Goal: Task Accomplishment & Management: Use online tool/utility

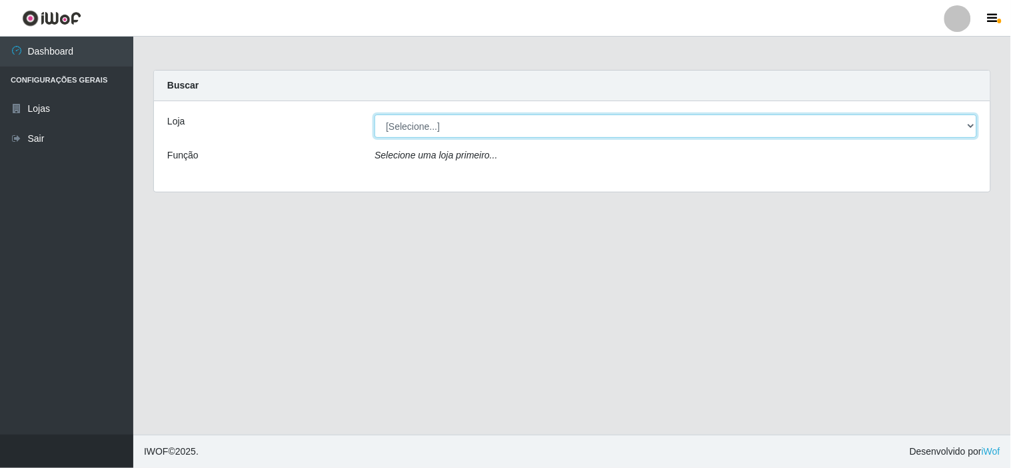
click at [428, 128] on select "[Selecione...] Rede Compras Supermercados - LOJA 6" at bounding box center [675, 126] width 602 height 23
select select "398"
click at [374, 115] on select "[Selecione...] Rede Compras Supermercados - LOJA 6" at bounding box center [675, 126] width 602 height 23
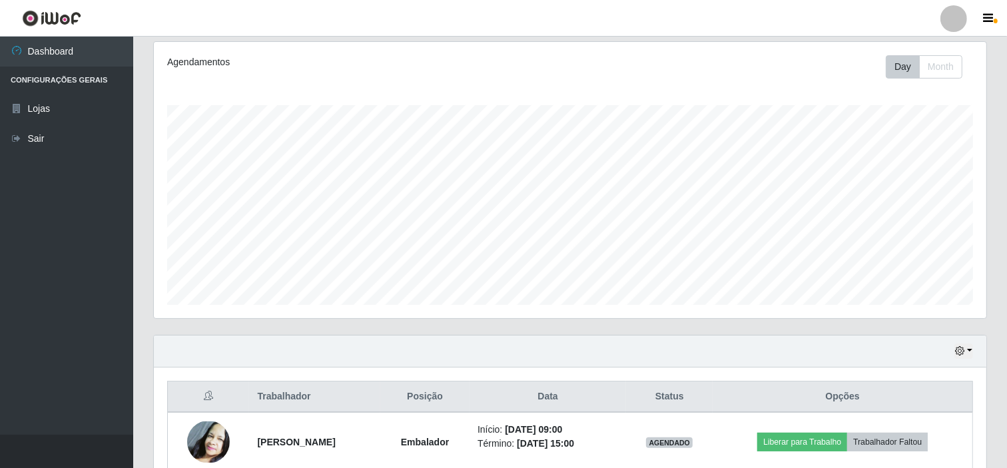
scroll to position [222, 0]
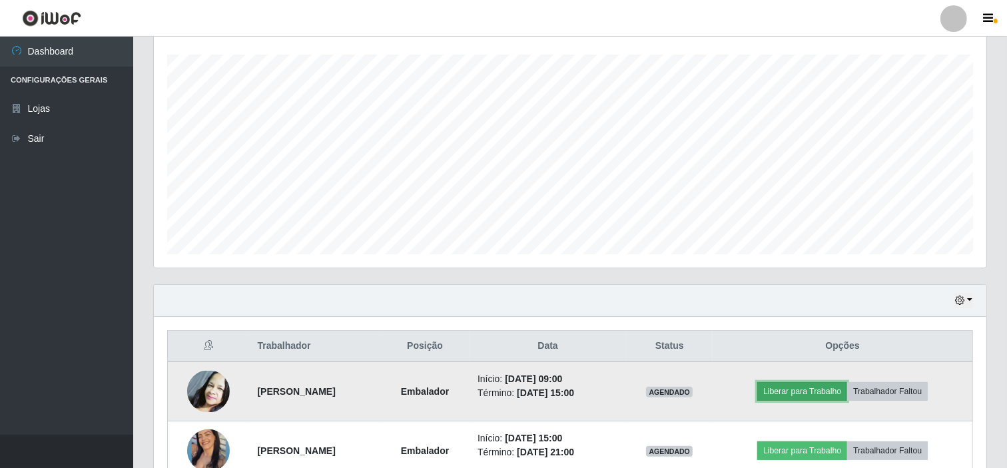
click at [827, 389] on button "Liberar para Trabalho" at bounding box center [803, 391] width 90 height 19
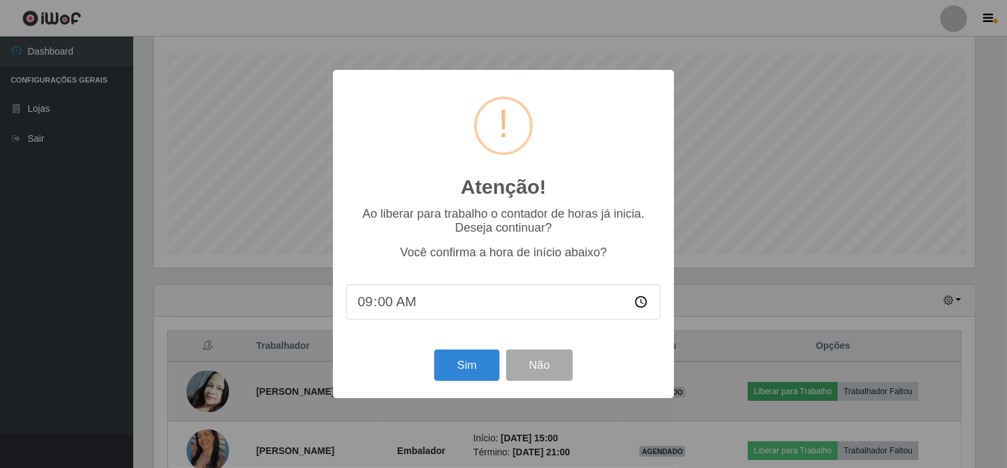
scroll to position [276, 824]
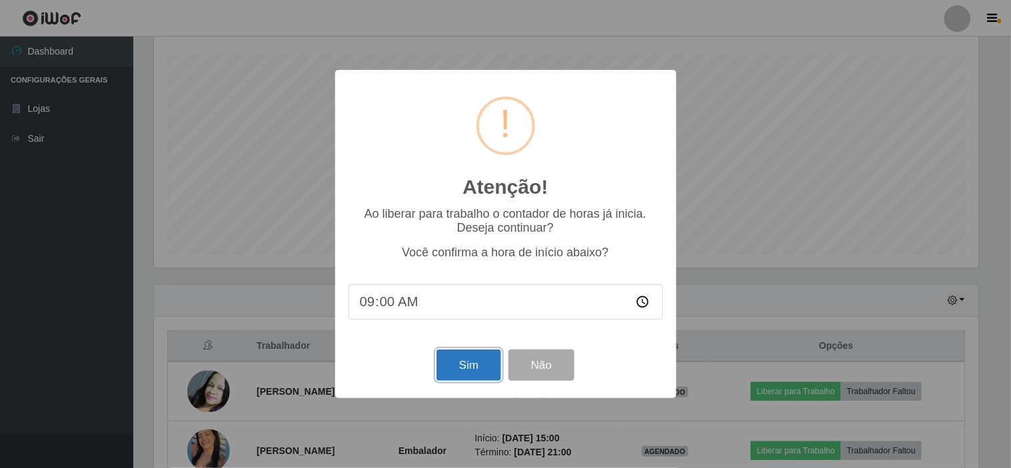
click at [487, 368] on button "Sim" at bounding box center [468, 365] width 65 height 31
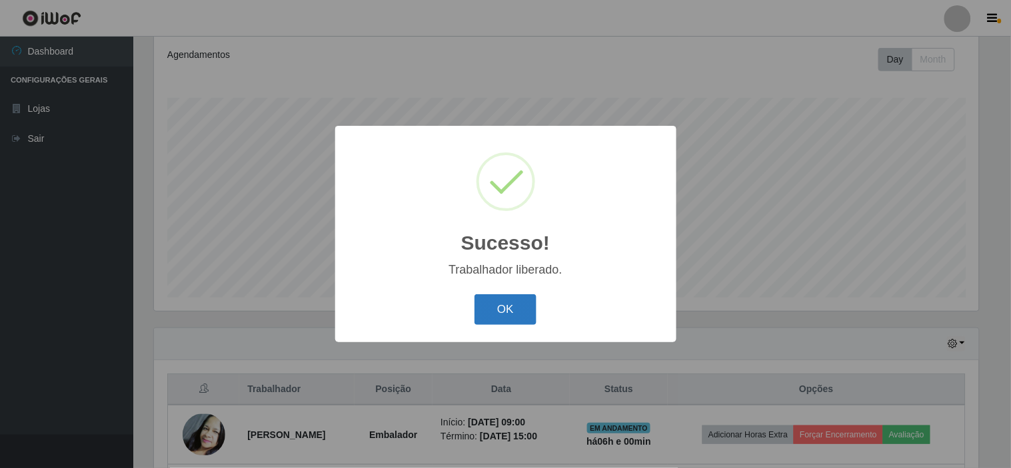
click at [502, 315] on button "OK" at bounding box center [505, 310] width 62 height 31
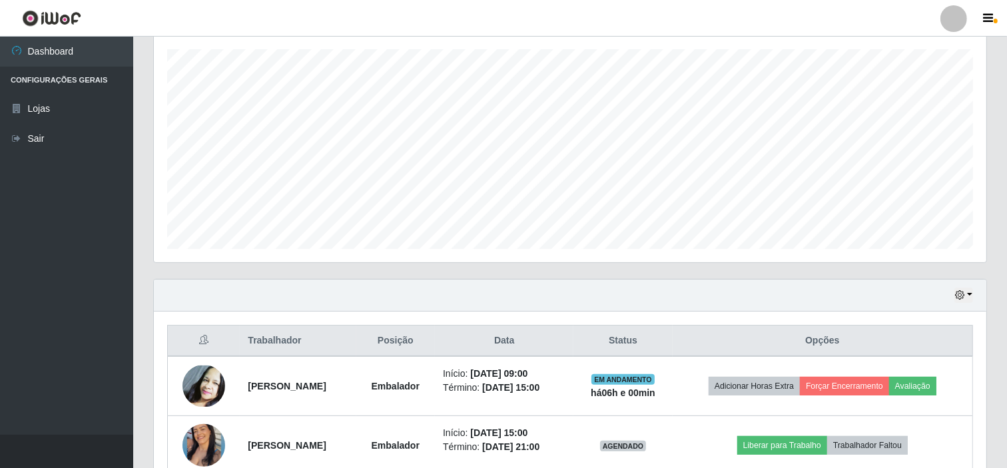
scroll to position [253, 0]
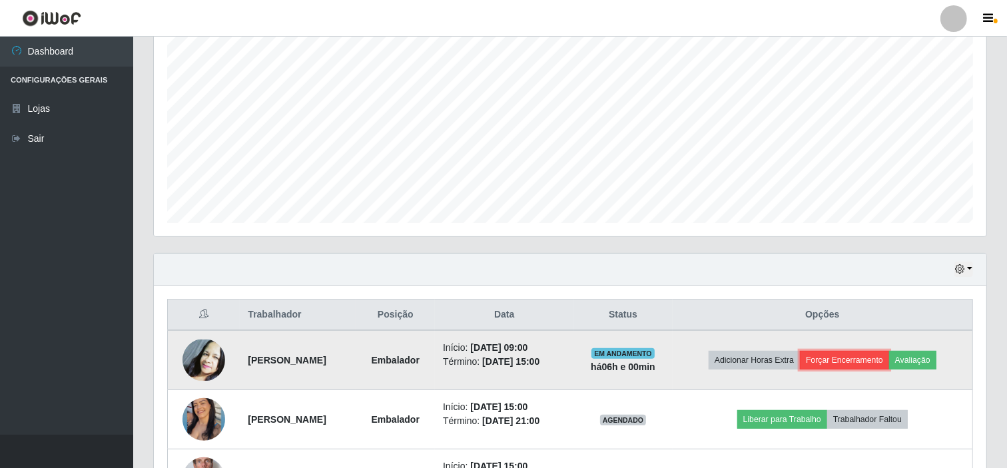
click at [880, 363] on button "Forçar Encerramento" at bounding box center [844, 360] width 89 height 19
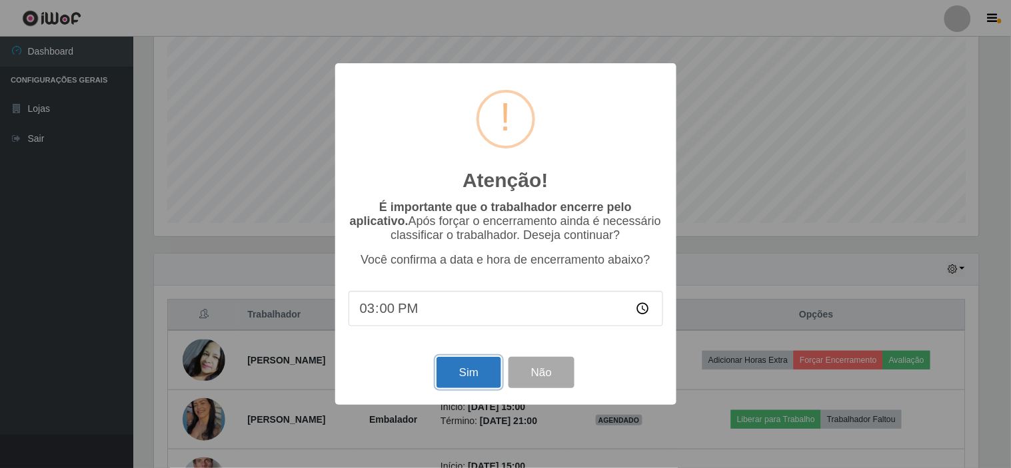
click at [481, 374] on button "Sim" at bounding box center [468, 372] width 65 height 31
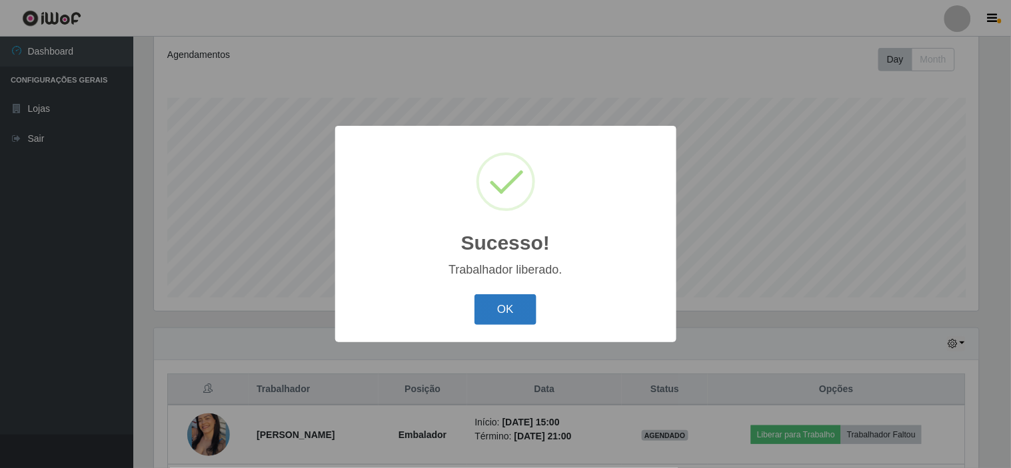
click at [514, 311] on button "OK" at bounding box center [505, 310] width 62 height 31
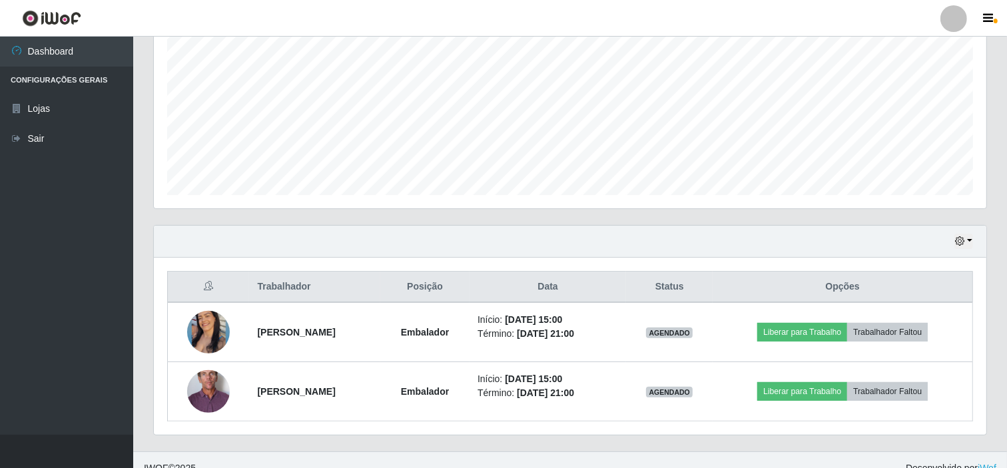
scroll to position [298, 0]
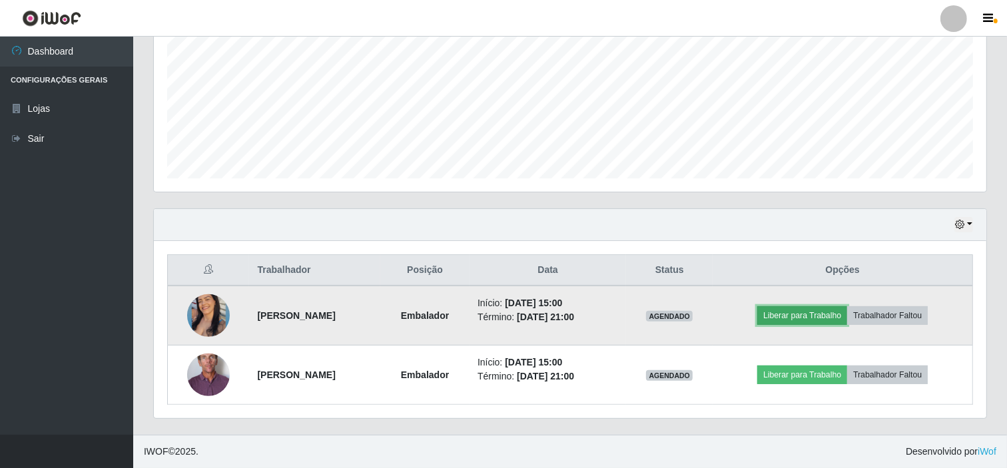
click at [792, 318] on button "Liberar para Trabalho" at bounding box center [803, 316] width 90 height 19
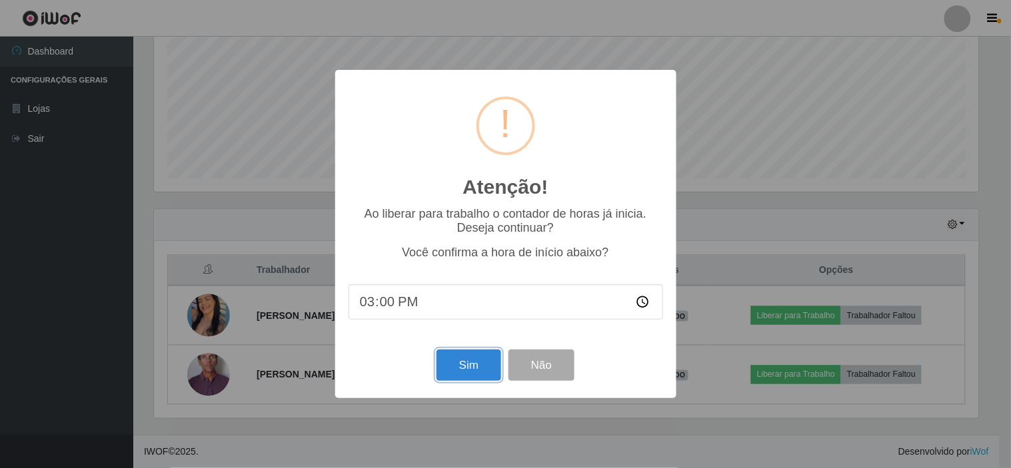
drag, startPoint x: 445, startPoint y: 375, endPoint x: 506, endPoint y: 371, distance: 61.4
click at [448, 374] on button "Sim" at bounding box center [468, 365] width 65 height 31
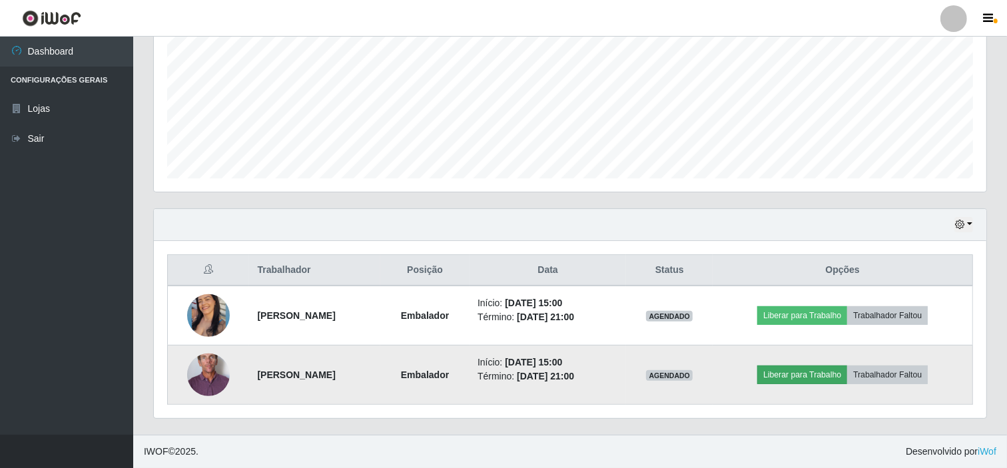
scroll to position [0, 0]
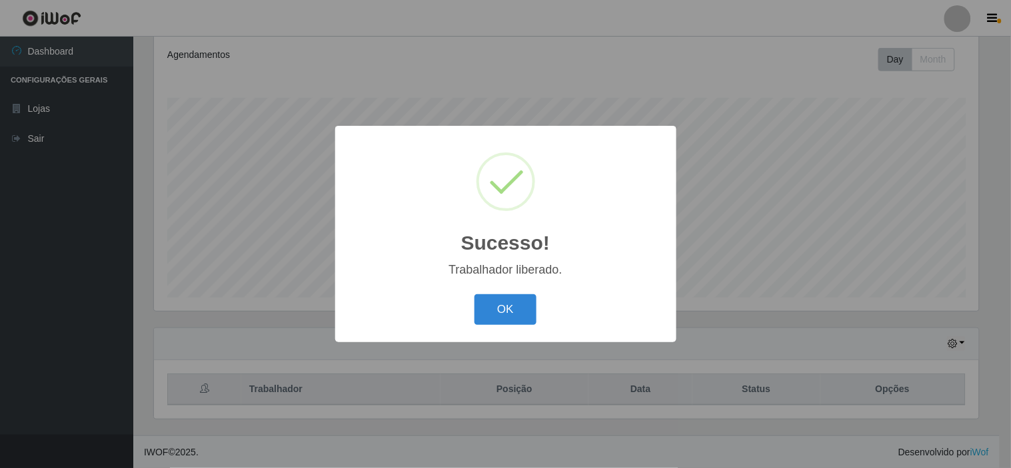
click at [794, 370] on div "Sucesso! × Trabalhador liberado. OK Cancel" at bounding box center [505, 234] width 1011 height 468
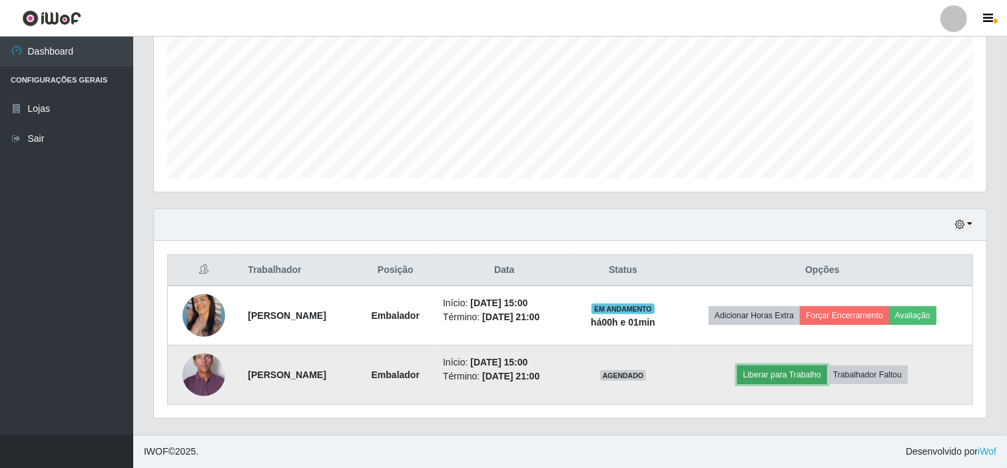
click at [792, 376] on button "Liberar para Trabalho" at bounding box center [783, 375] width 90 height 19
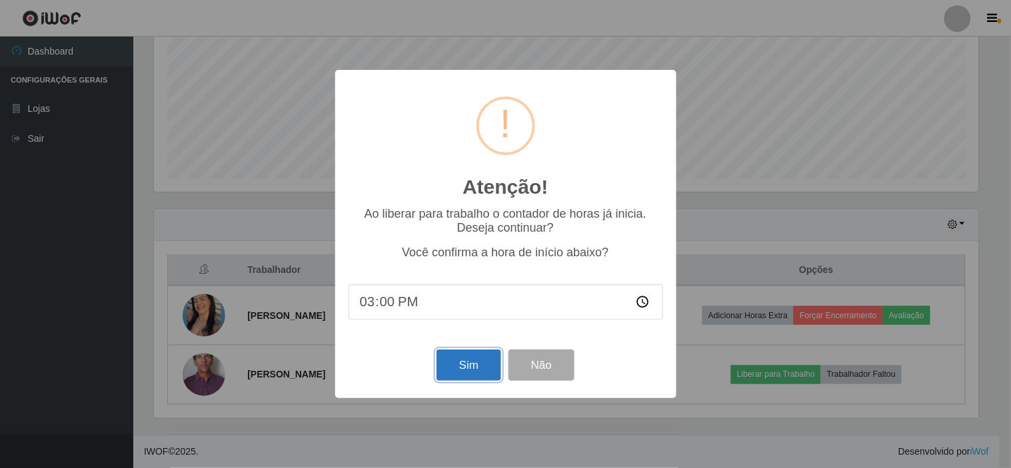
click at [473, 365] on button "Sim" at bounding box center [468, 365] width 65 height 31
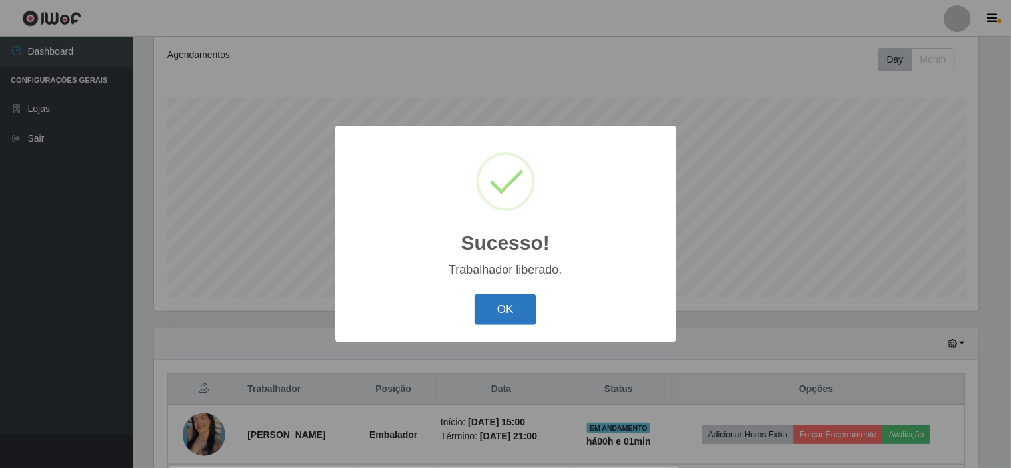
click at [509, 313] on button "OK" at bounding box center [505, 310] width 62 height 31
